Goal: Transaction & Acquisition: Book appointment/travel/reservation

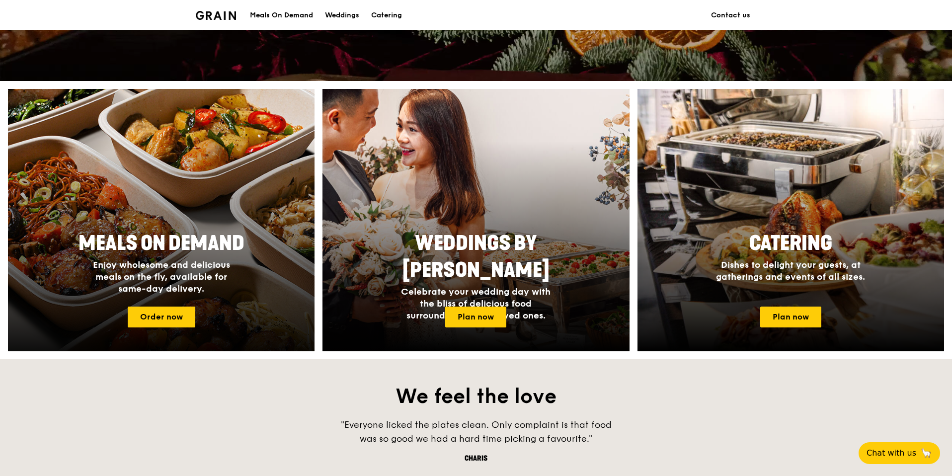
scroll to position [354, 0]
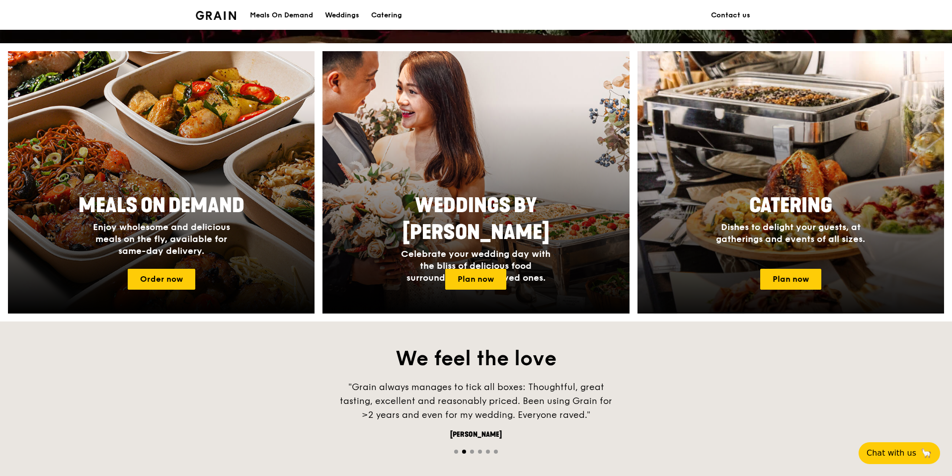
click at [765, 243] on span "Dishes to delight your guests, at gatherings and events of all sizes." at bounding box center [790, 233] width 149 height 23
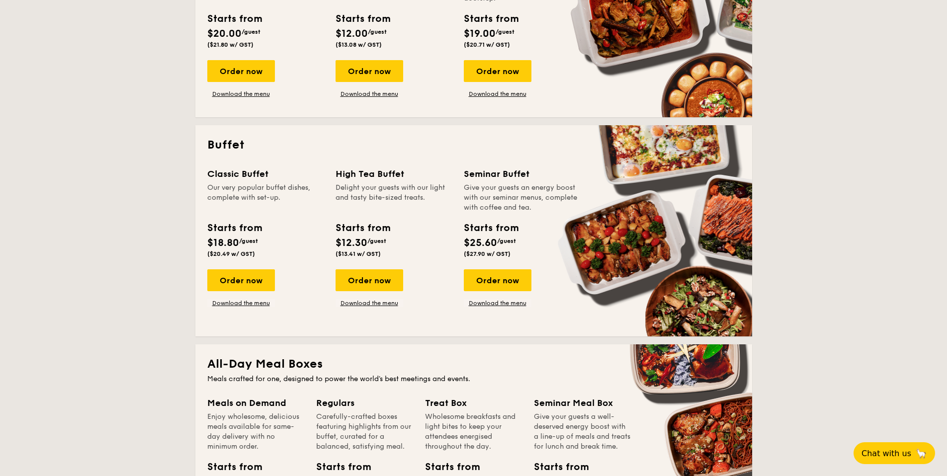
scroll to position [326, 0]
click at [361, 278] on div "Order now" at bounding box center [369, 280] width 68 height 22
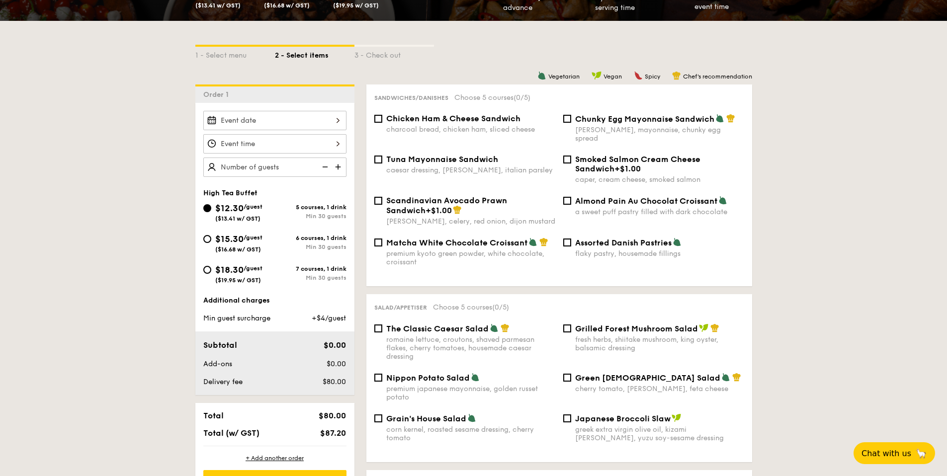
scroll to position [228, 0]
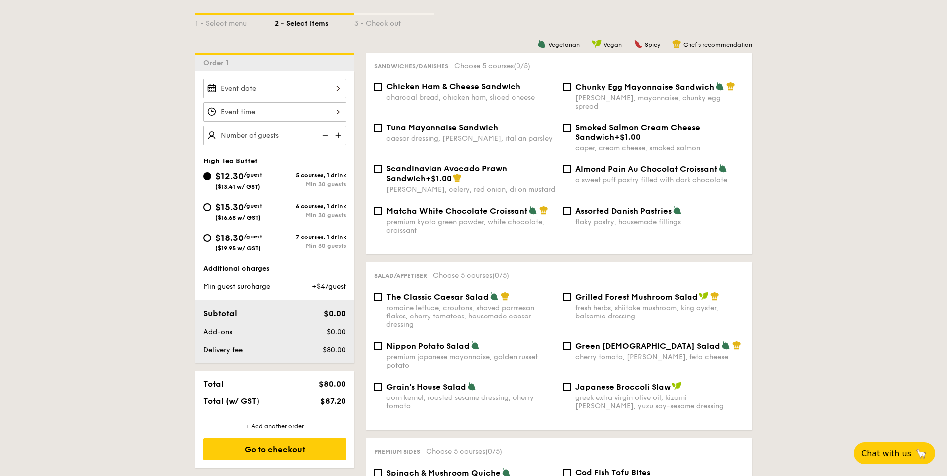
click at [234, 237] on span "$18.30" at bounding box center [229, 238] width 28 height 11
click at [211, 237] on input "$18.30 /guest ($19.95 w/ GST) 7 courses, 1 drink Min 30 guests" at bounding box center [207, 238] width 8 height 8
radio input "true"
click at [340, 134] on img at bounding box center [338, 135] width 15 height 19
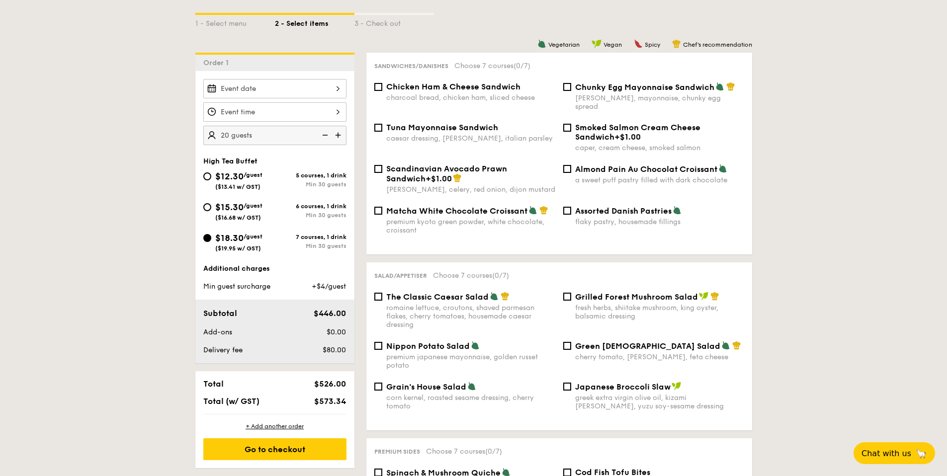
click at [340, 134] on img at bounding box center [338, 135] width 15 height 19
type input "30 guests"
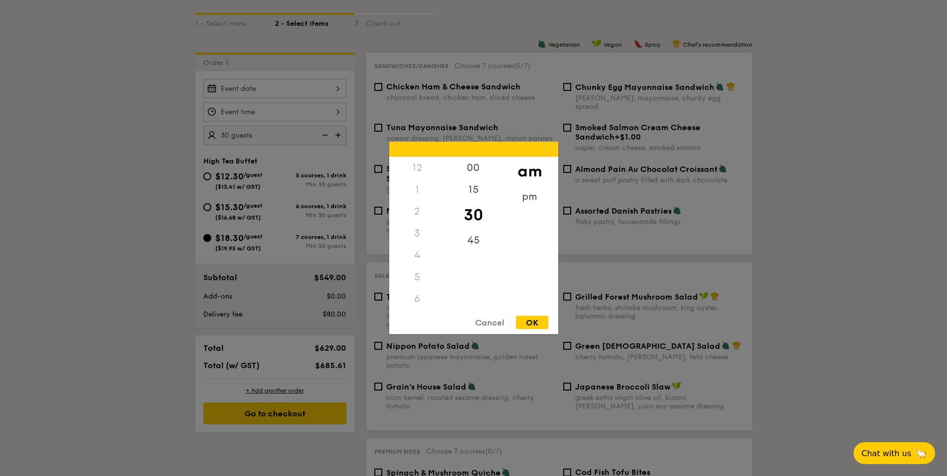
click at [280, 116] on div "12 1 2 3 4 5 6 7 8 9 10 11 00 15 30 45 am pm Cancel OK" at bounding box center [274, 111] width 143 height 19
click at [528, 195] on div "pm" at bounding box center [529, 200] width 56 height 29
click at [421, 260] on div "4" at bounding box center [417, 258] width 56 height 29
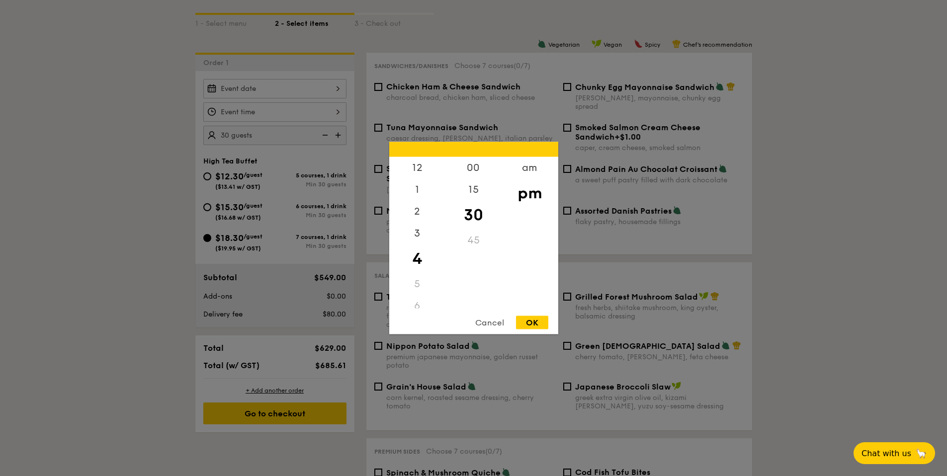
click at [528, 321] on div "OK" at bounding box center [532, 322] width 32 height 13
type input "4:30PM"
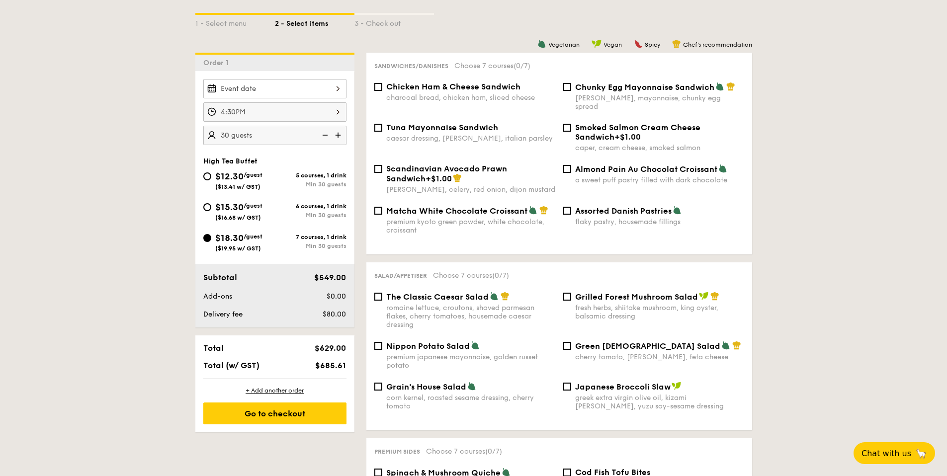
click at [289, 91] on div at bounding box center [274, 88] width 143 height 19
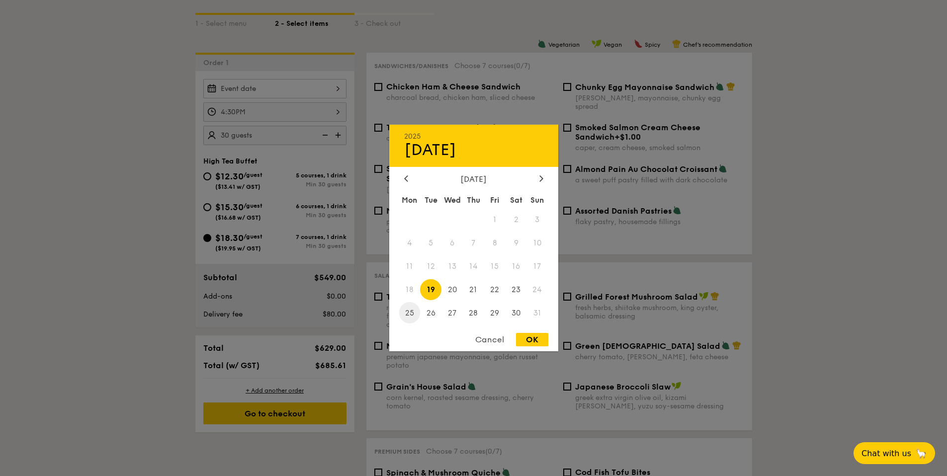
click at [408, 312] on span "25" at bounding box center [409, 312] width 21 height 21
click at [528, 341] on div "OK" at bounding box center [532, 339] width 32 height 13
type input "[DATE]"
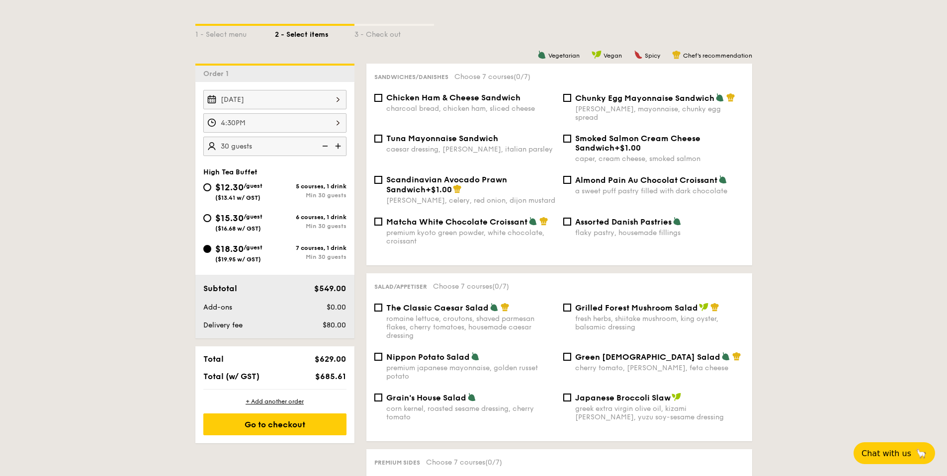
scroll to position [215, 0]
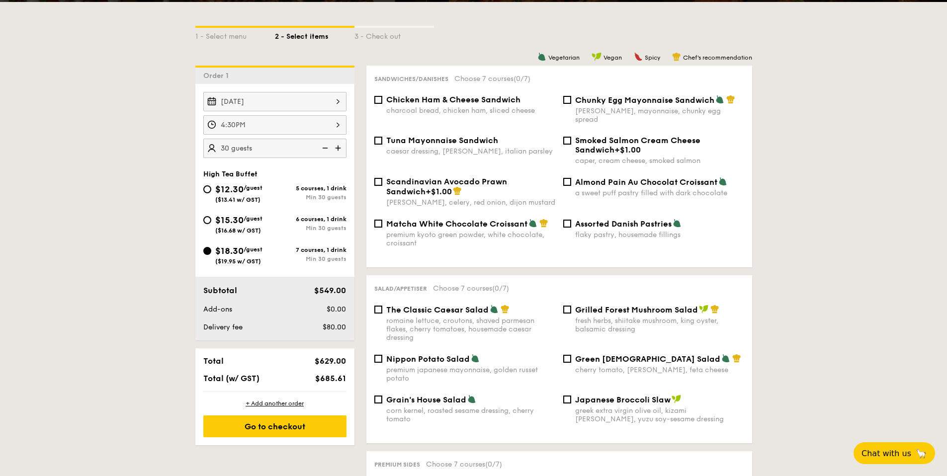
click at [257, 258] on span "($19.95 w/ GST)" at bounding box center [238, 261] width 46 height 7
click at [211, 255] on input "$18.30 /guest ($19.95 w/ GST) 7 courses, 1 drink Min 30 guests" at bounding box center [207, 251] width 8 height 8
click at [338, 151] on img at bounding box center [338, 148] width 15 height 19
click at [324, 149] on img at bounding box center [324, 148] width 15 height 19
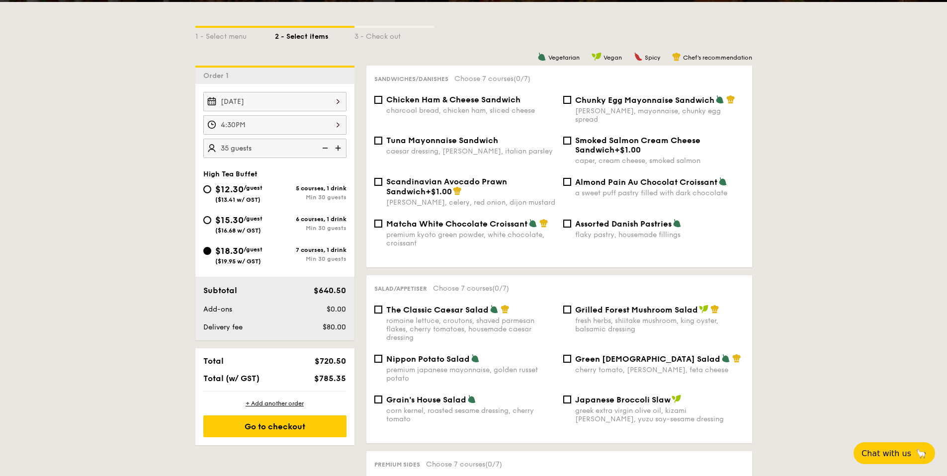
click at [336, 150] on img at bounding box center [338, 148] width 15 height 19
type input "40 guests"
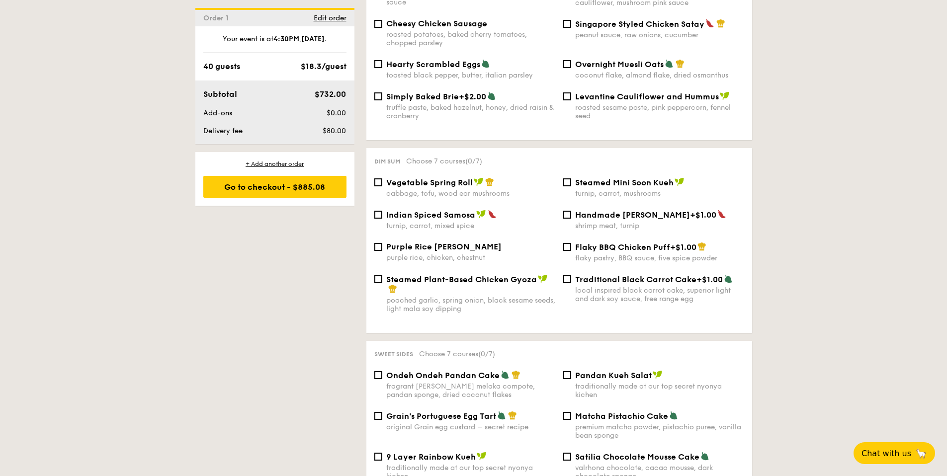
scroll to position [786, 0]
